Goal: Information Seeking & Learning: Check status

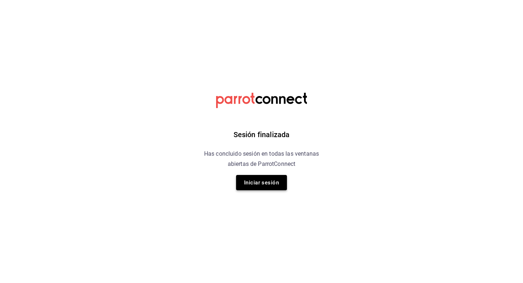
click at [243, 184] on button "Iniciar sesión" at bounding box center [261, 182] width 51 height 15
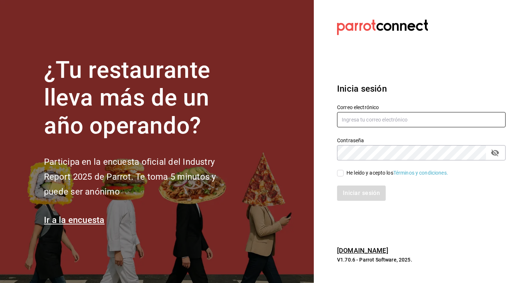
click at [392, 121] on input "text" at bounding box center [421, 119] width 169 height 15
type input "psboug1@gmail.com"
click at [492, 150] on icon "passwordField" at bounding box center [495, 152] width 8 height 7
click at [341, 172] on input "He leído y acepto los Términos y condiciones." at bounding box center [340, 173] width 7 height 7
checkbox input "true"
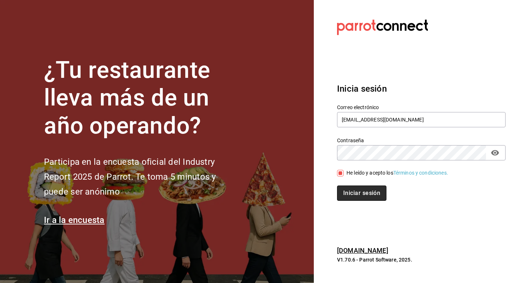
click at [346, 199] on button "Iniciar sesión" at bounding box center [361, 192] width 49 height 15
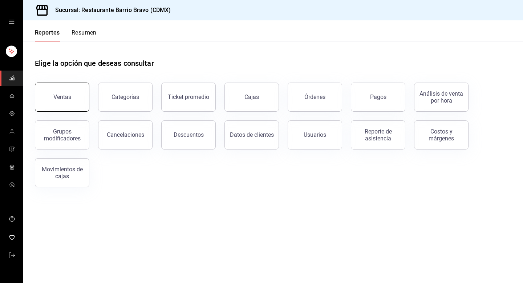
click at [78, 91] on button "Ventas" at bounding box center [62, 96] width 54 height 29
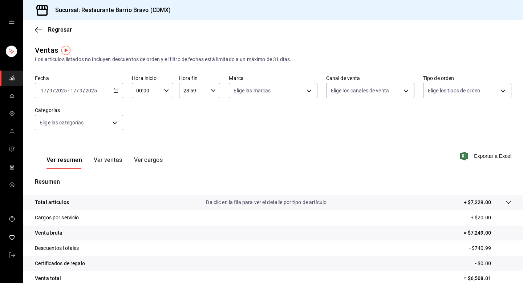
click at [104, 161] on button "Ver ventas" at bounding box center [108, 162] width 29 height 12
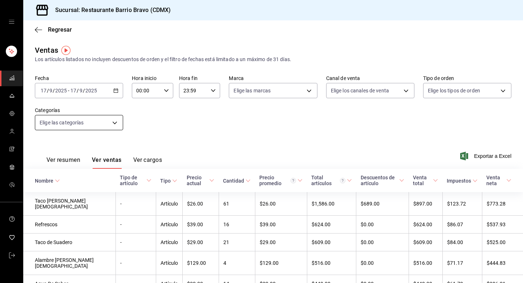
click at [117, 122] on body "Sucursal: Restaurante Barrio Bravo (CDMX) Regresar Ventas Los artículos listado…" at bounding box center [261, 141] width 523 height 283
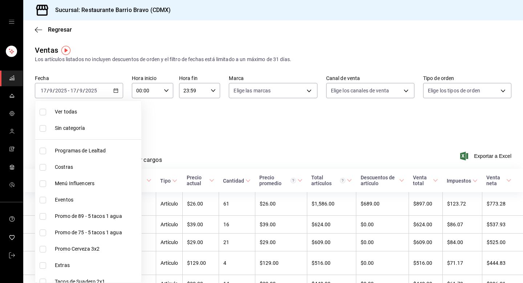
scroll to position [187, 0]
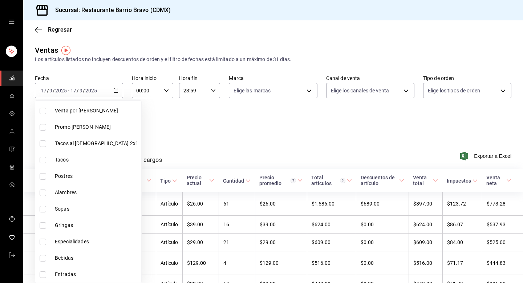
click at [71, 255] on span "Bebidas" at bounding box center [97, 258] width 84 height 8
type input "7fa84fa0-b9ca-49ef-be16-7673f7613eff"
checkbox input "true"
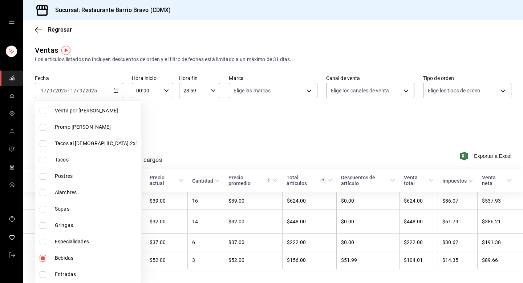
click at [169, 130] on div at bounding box center [261, 141] width 523 height 283
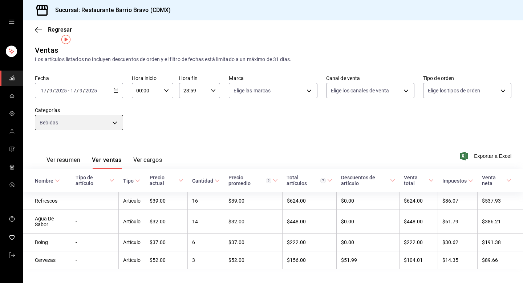
scroll to position [11, 0]
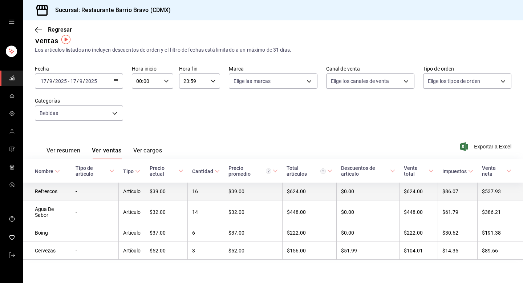
click at [51, 189] on td "Refrescos" at bounding box center [47, 191] width 48 height 18
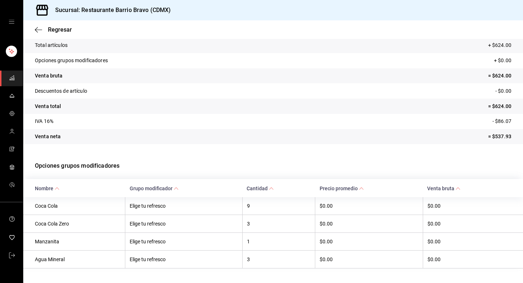
scroll to position [61, 0]
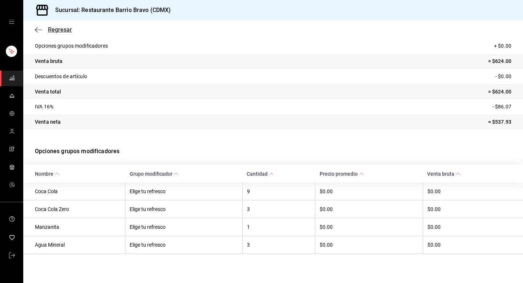
click at [51, 33] on span "Regresar" at bounding box center [60, 29] width 24 height 7
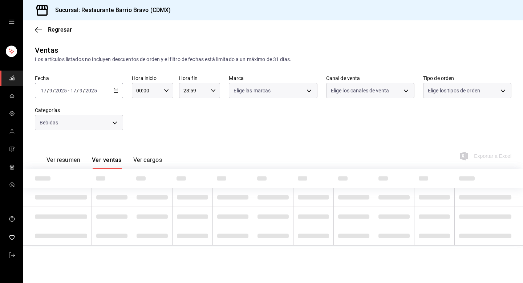
type input "7fa84fa0-b9ca-49ef-be16-7673f7613eff"
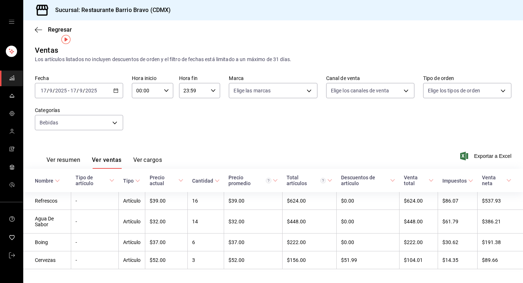
scroll to position [11, 0]
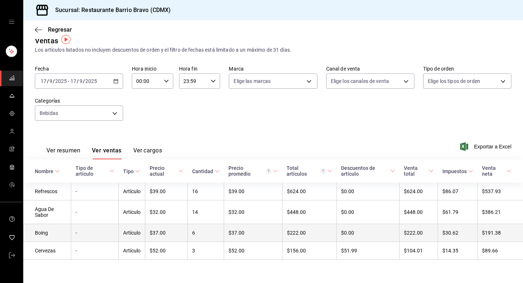
click at [62, 234] on td "Boing" at bounding box center [47, 233] width 48 height 18
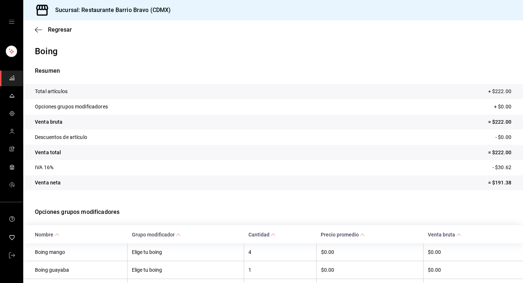
scroll to position [43, 0]
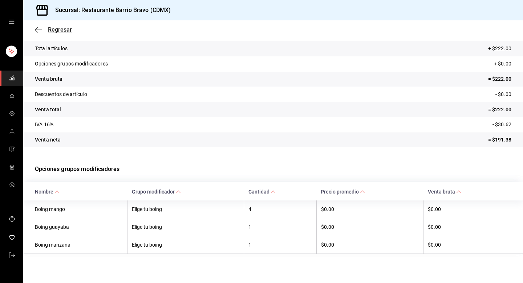
click at [57, 26] on span "Regresar" at bounding box center [60, 29] width 24 height 7
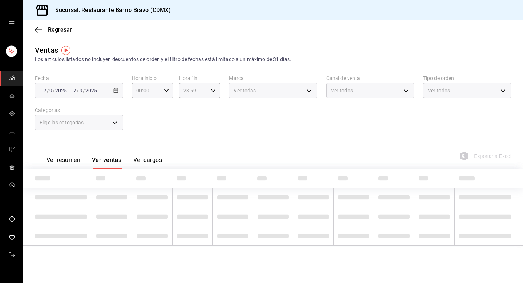
type input "7fa84fa0-b9ca-49ef-be16-7673f7613eff"
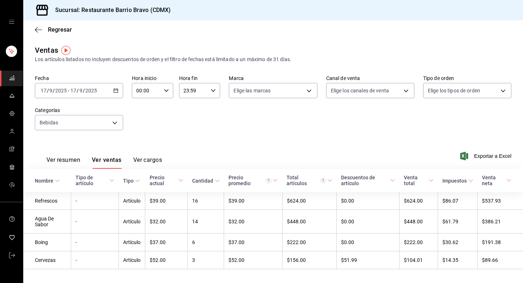
scroll to position [11, 0]
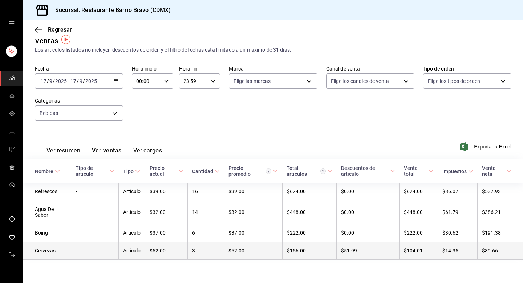
click at [96, 247] on td "-" at bounding box center [95, 251] width 48 height 18
